Goal: Transaction & Acquisition: Subscribe to service/newsletter

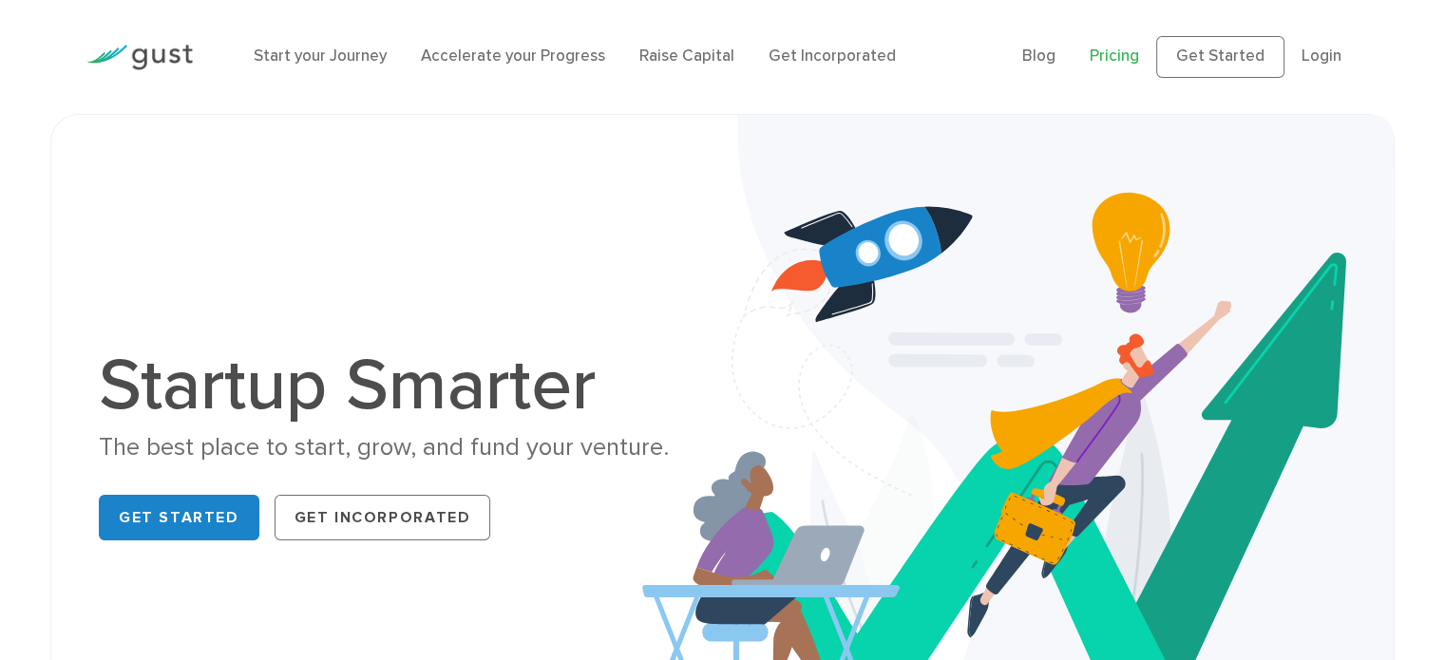
click at [1119, 57] on link "Pricing" at bounding box center [1114, 56] width 49 height 19
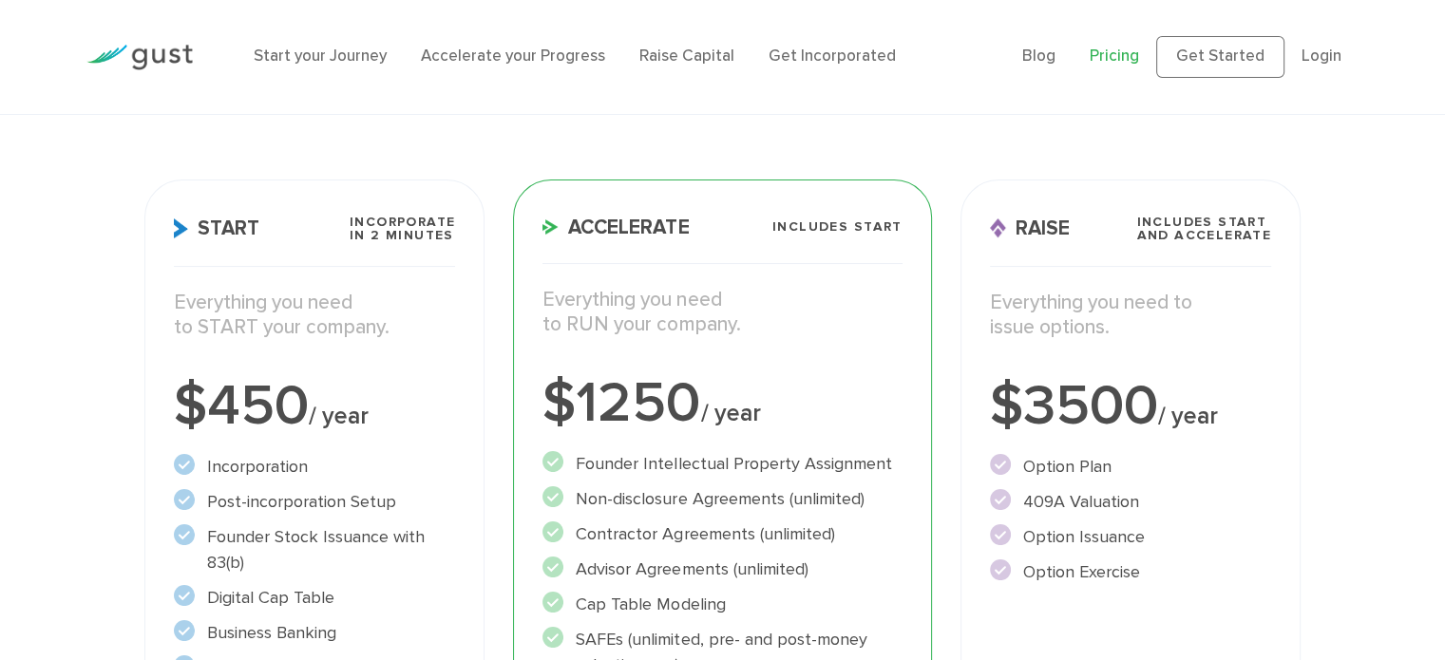
scroll to position [190, 0]
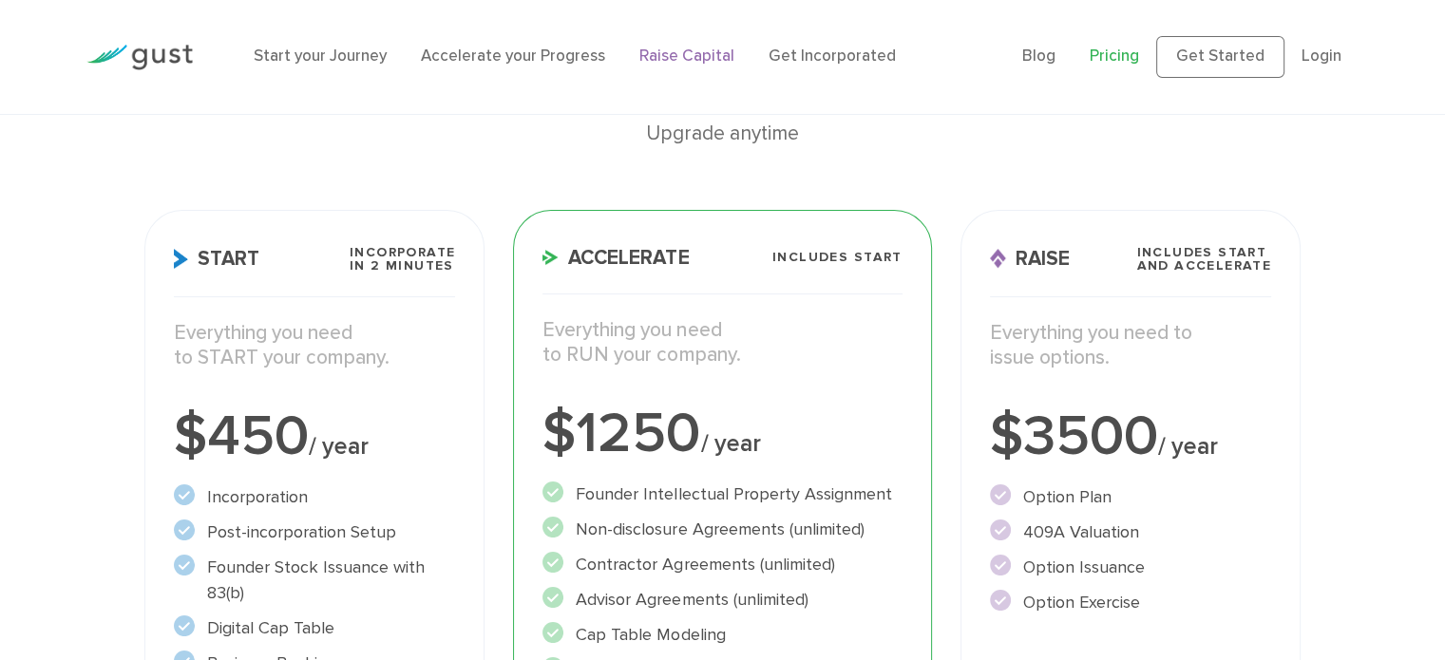
click at [699, 52] on link "Raise Capital" at bounding box center [686, 56] width 95 height 19
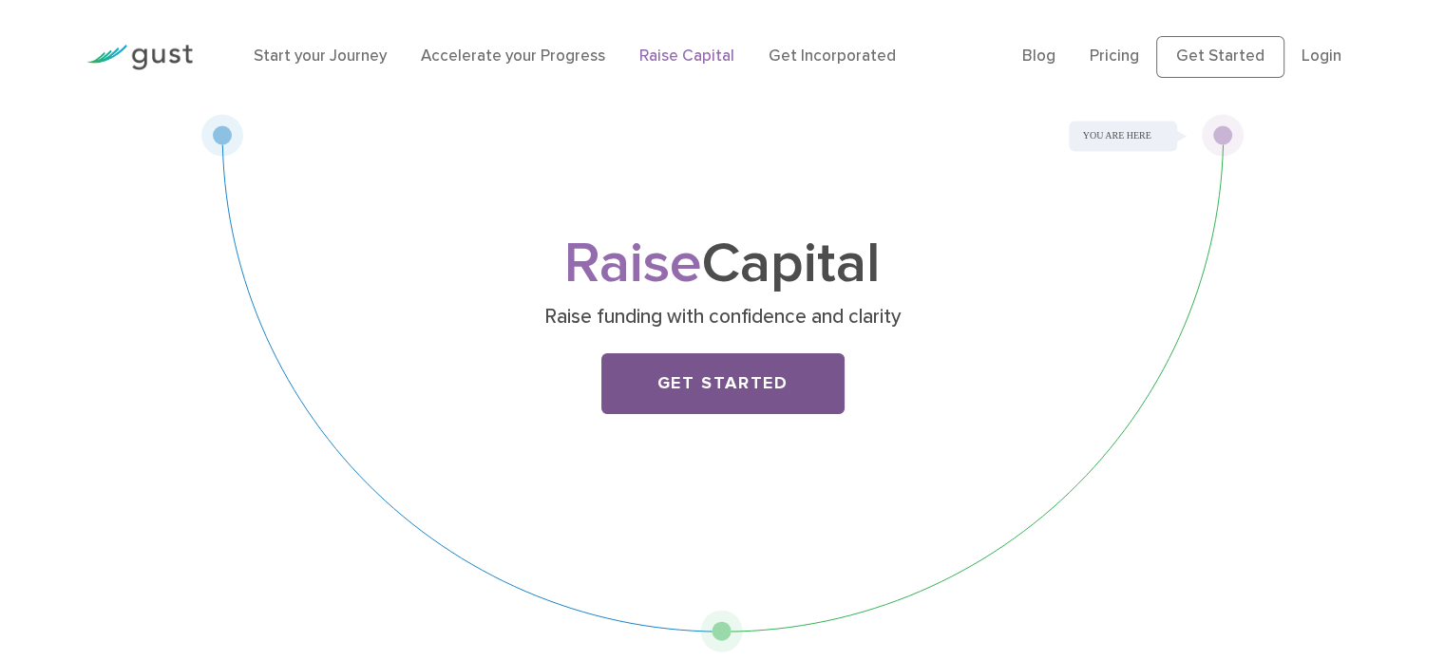
click at [780, 386] on link "Get Started" at bounding box center [722, 383] width 243 height 61
